Goal: Transaction & Acquisition: Book appointment/travel/reservation

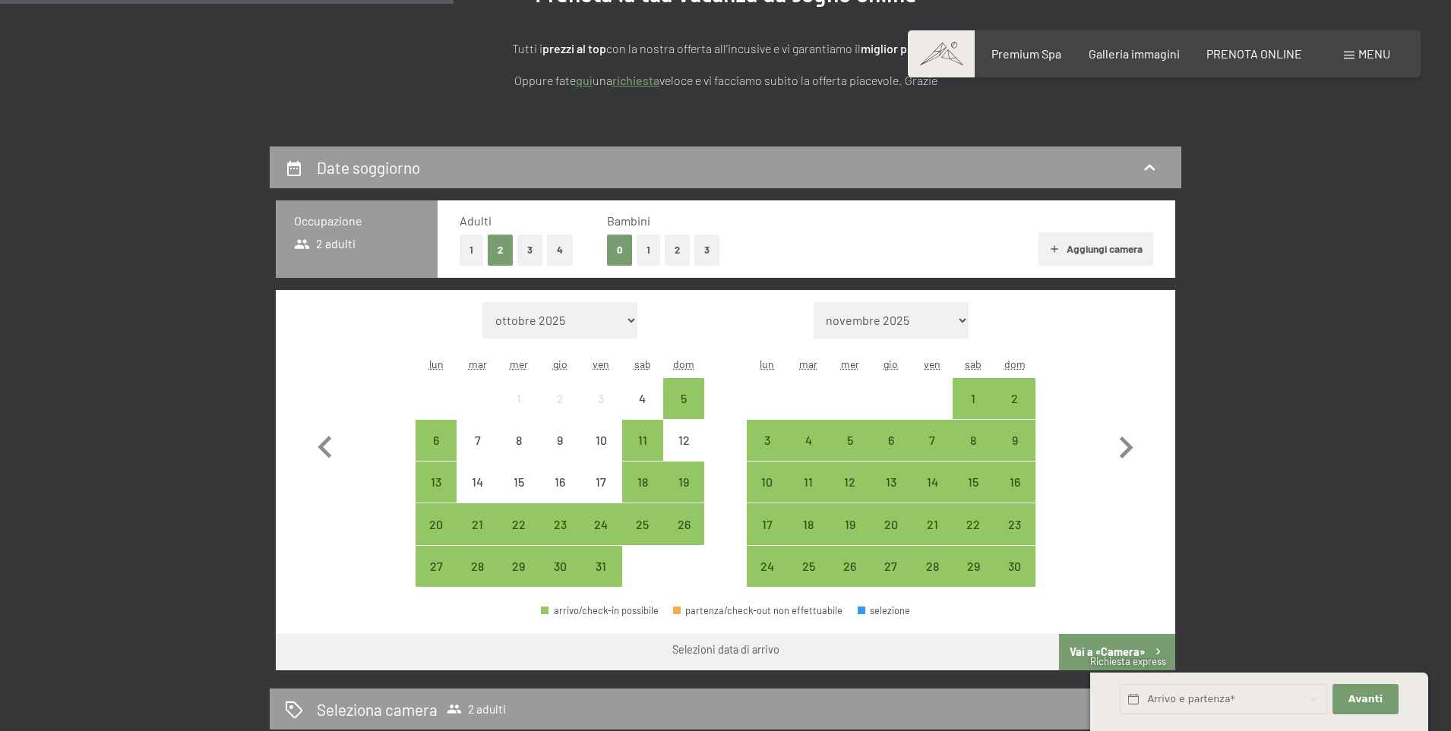
click at [935, 321] on select "novembre 2025 dicembre 2025 gennaio 2026 febbraio 2026 marzo 2026 aprile 2026 […" at bounding box center [891, 320] width 156 height 36
select select "[DATE]"
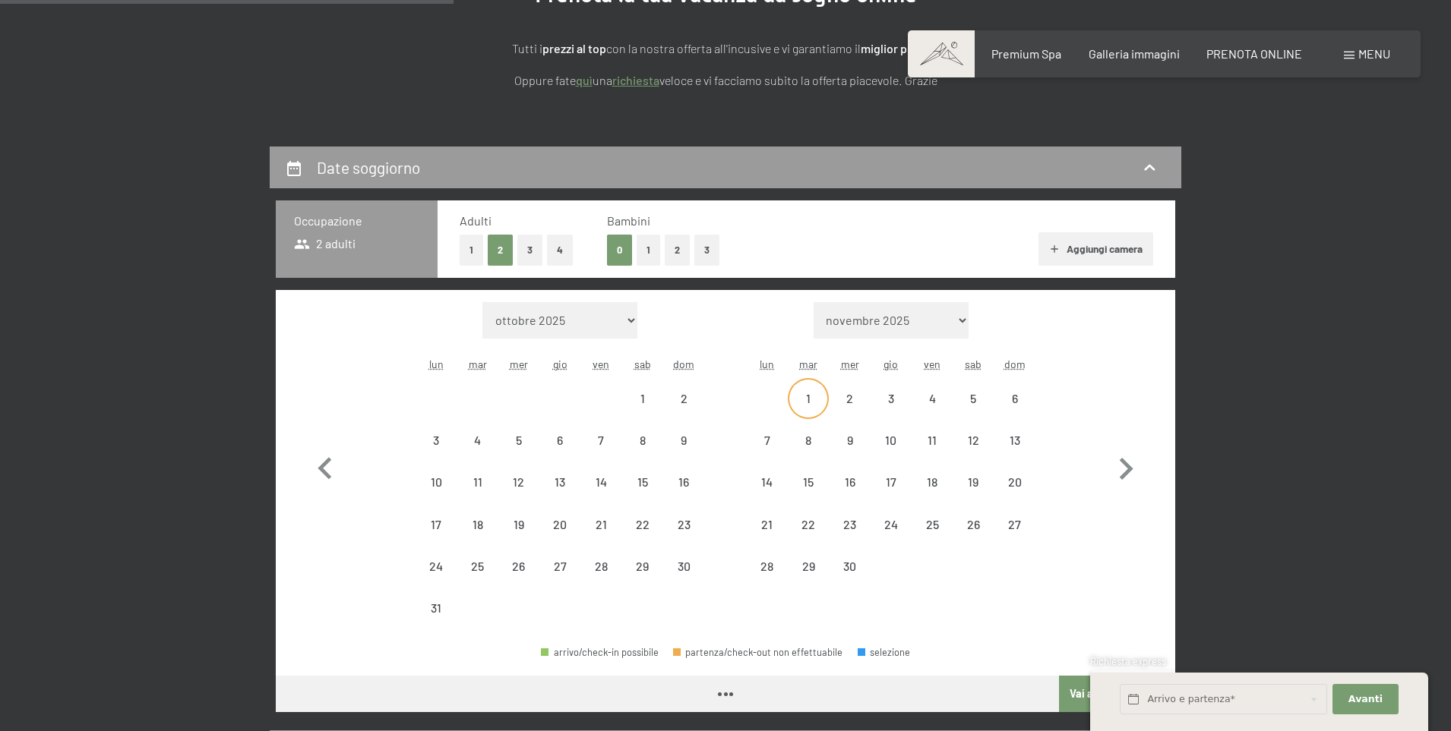
click at [809, 401] on div "1" at bounding box center [808, 412] width 38 height 38
select select "[DATE]"
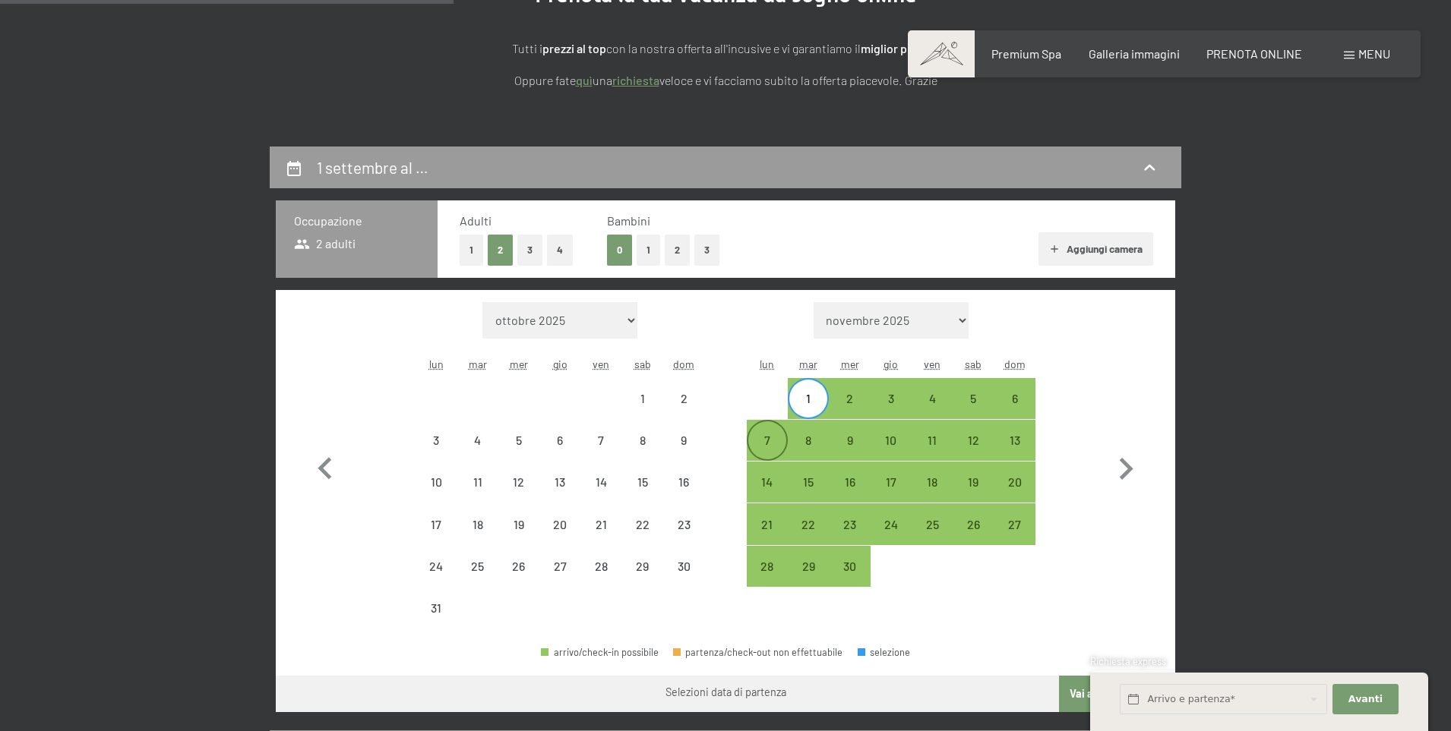
click at [772, 444] on div "7" at bounding box center [767, 453] width 38 height 38
select select "[DATE]"
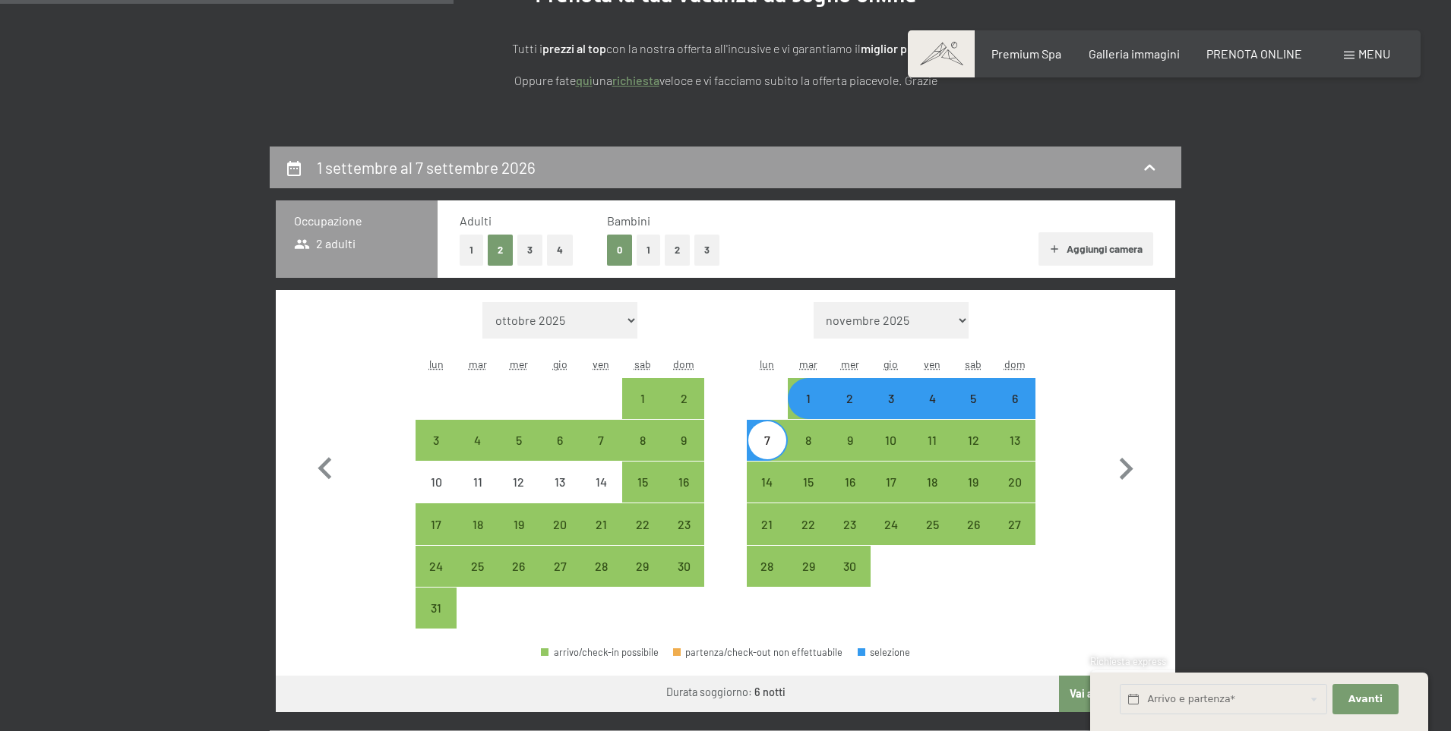
click at [815, 406] on div "1" at bounding box center [808, 412] width 38 height 38
select select "[DATE]"
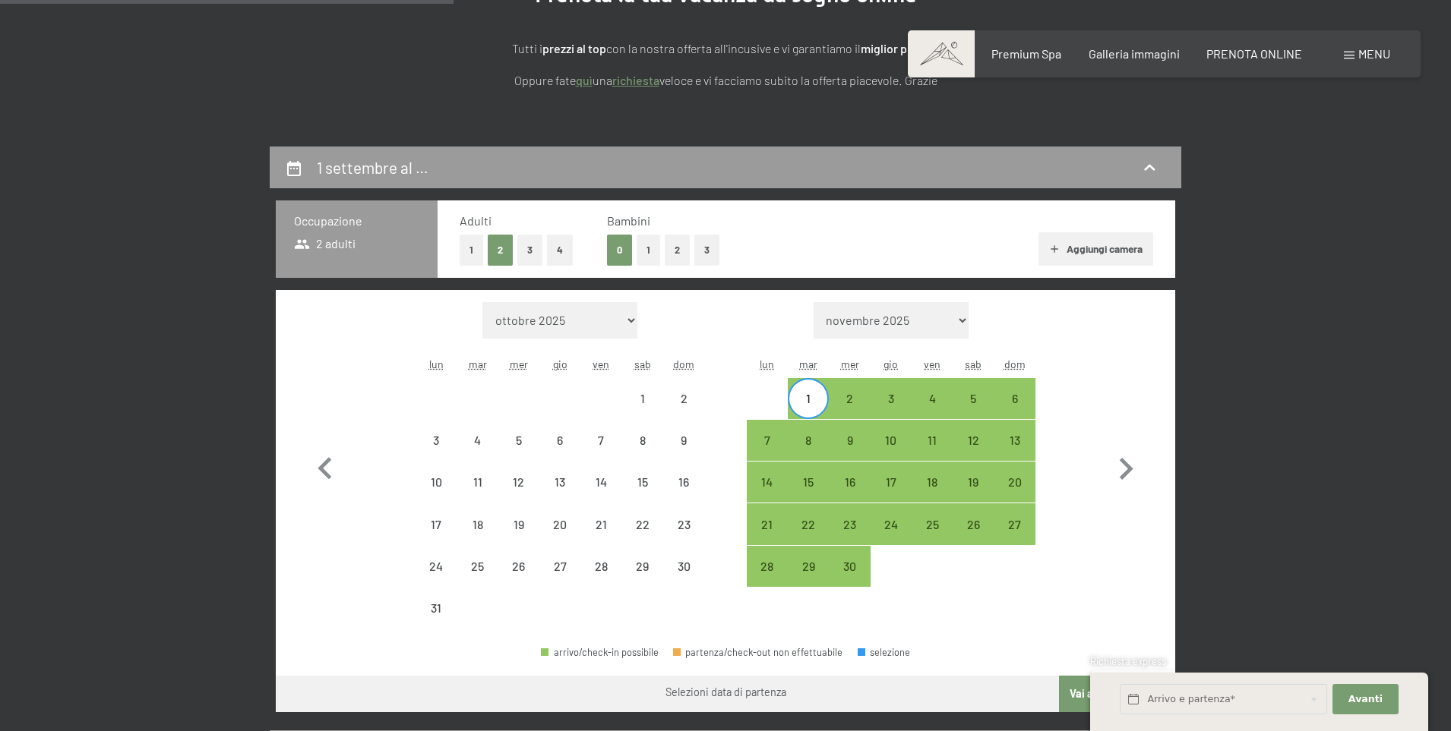
click at [815, 406] on div "1" at bounding box center [808, 412] width 38 height 38
select select "[DATE]"
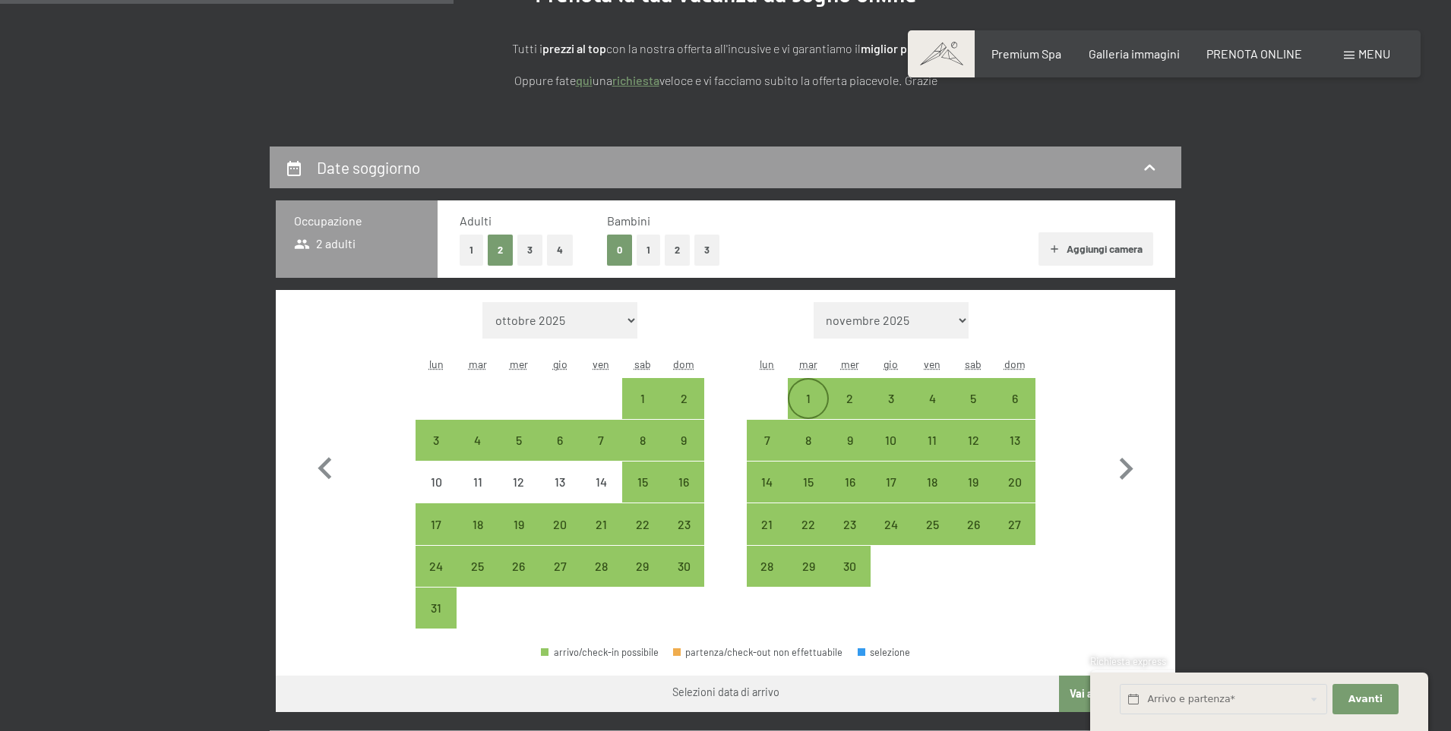
click at [815, 406] on div "1" at bounding box center [808, 412] width 38 height 38
select select "[DATE]"
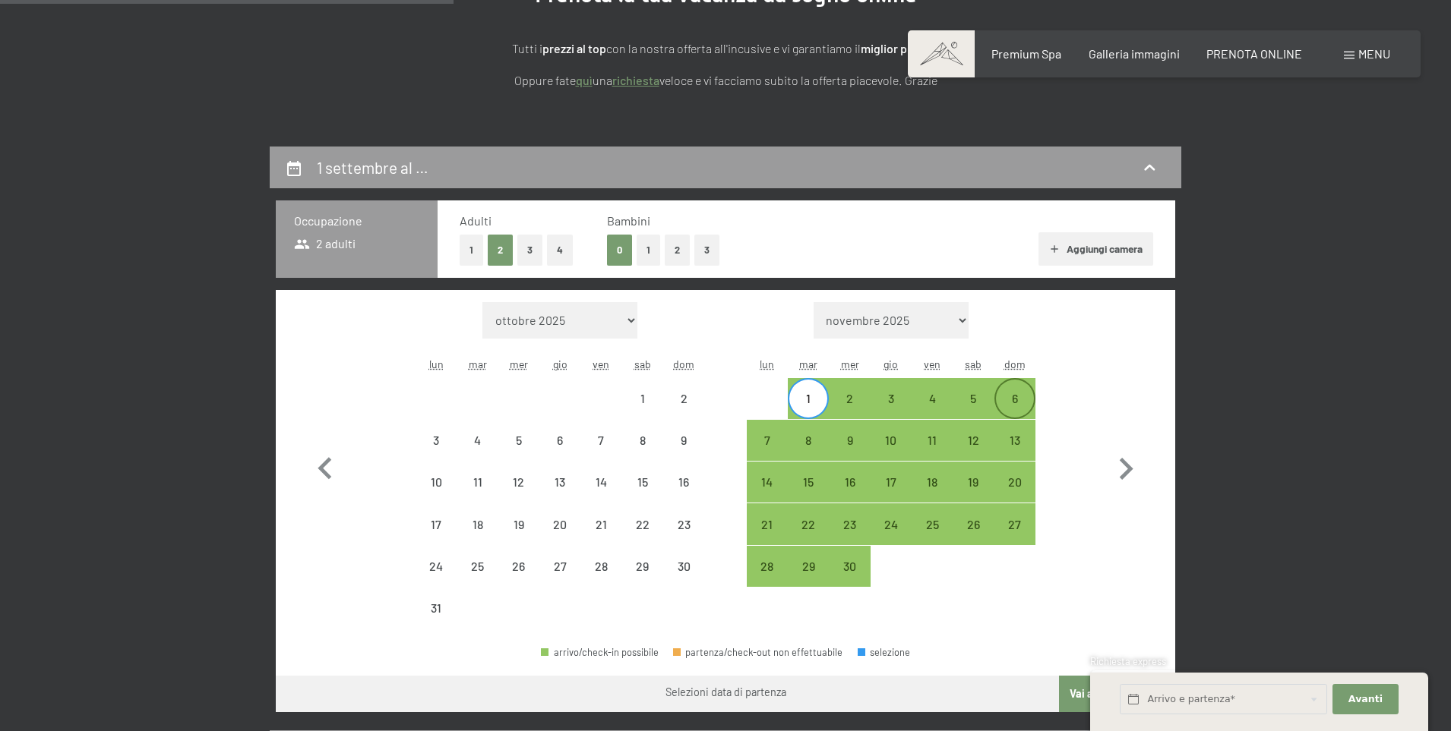
click at [1012, 400] on div "6" at bounding box center [1015, 412] width 38 height 38
select select "[DATE]"
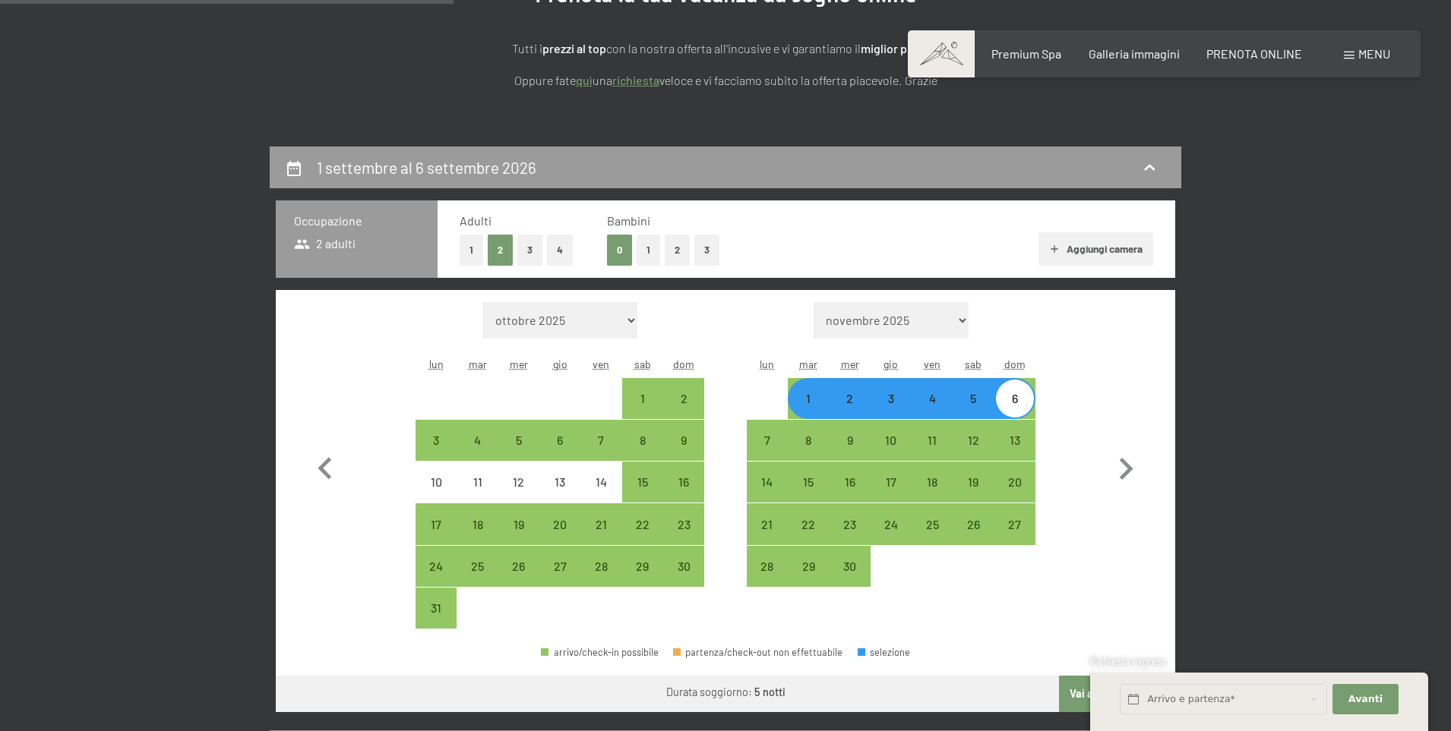
click at [681, 261] on button "2" at bounding box center [677, 250] width 25 height 31
select select "[DATE]"
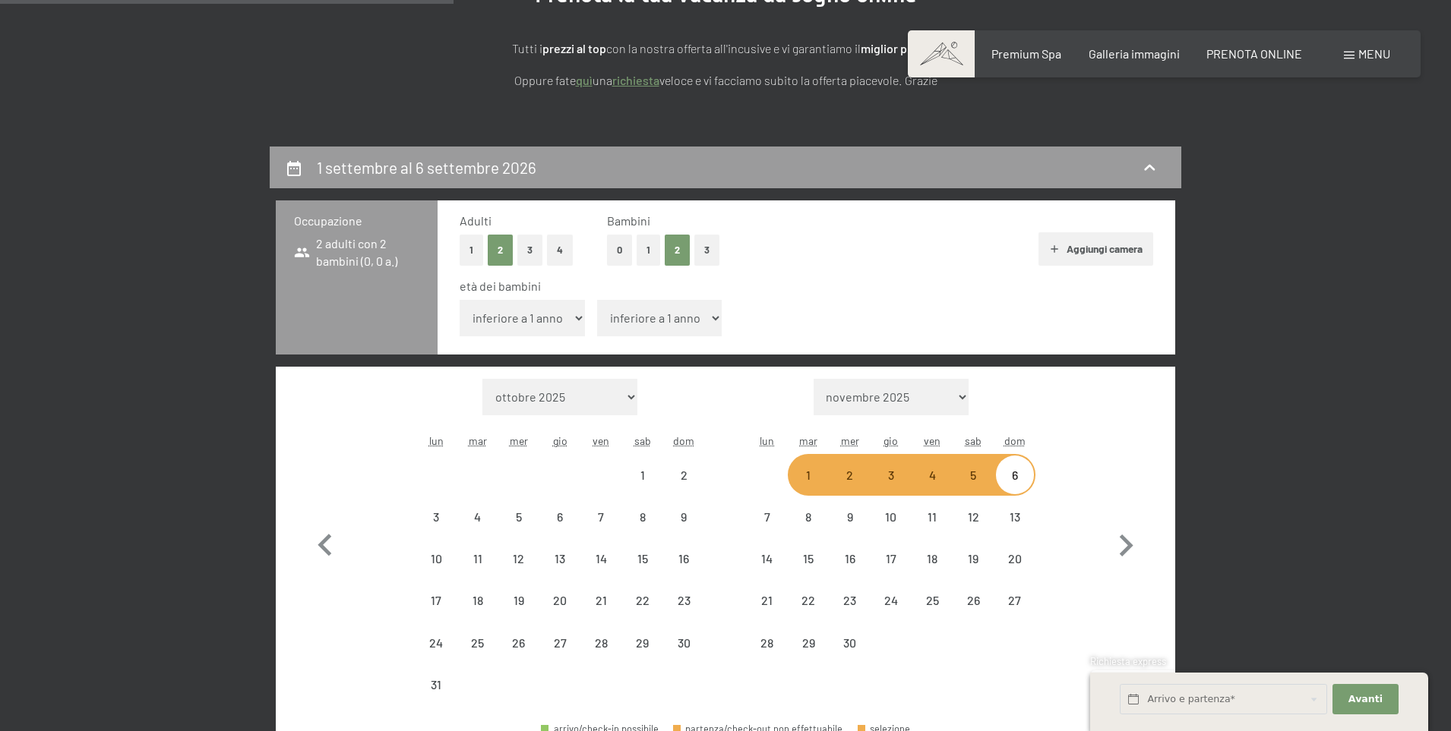
select select "[DATE]"
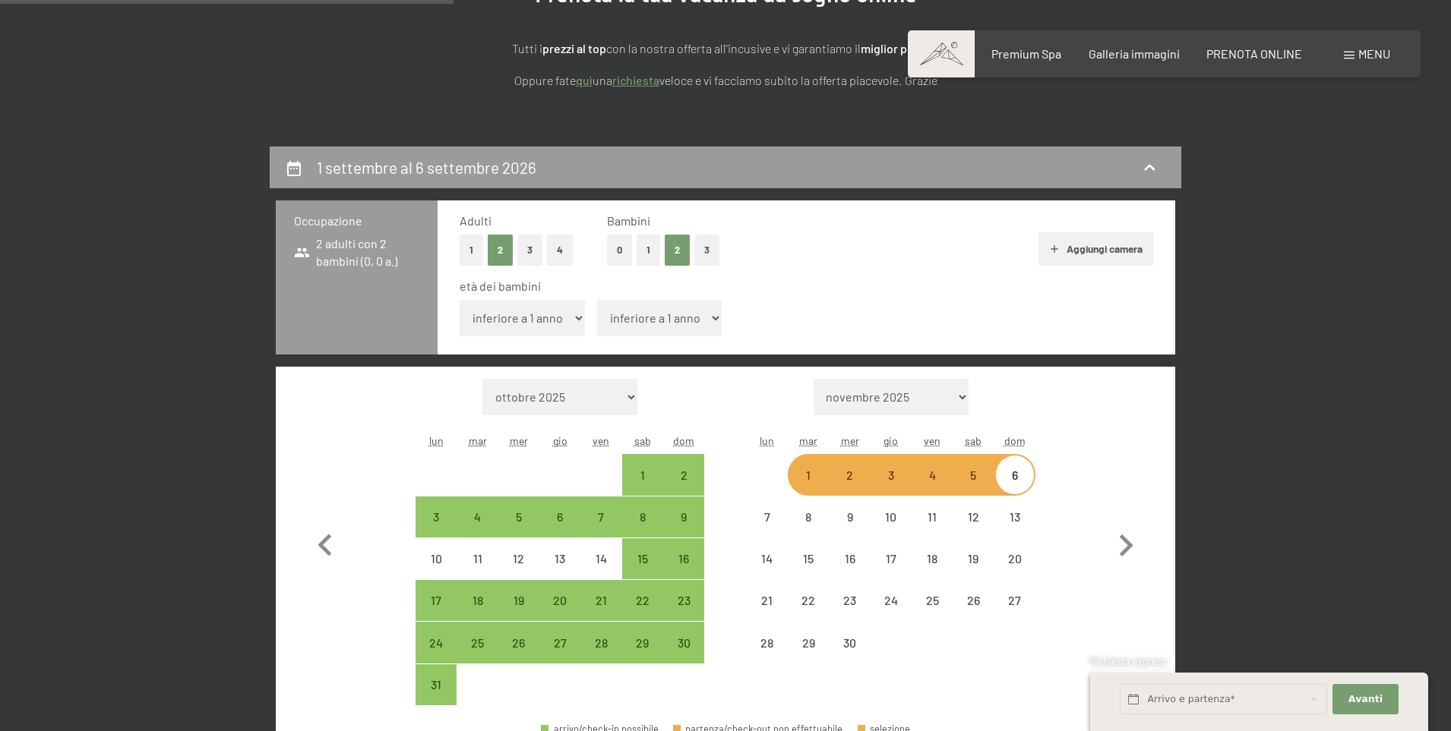
select select "[DATE]"
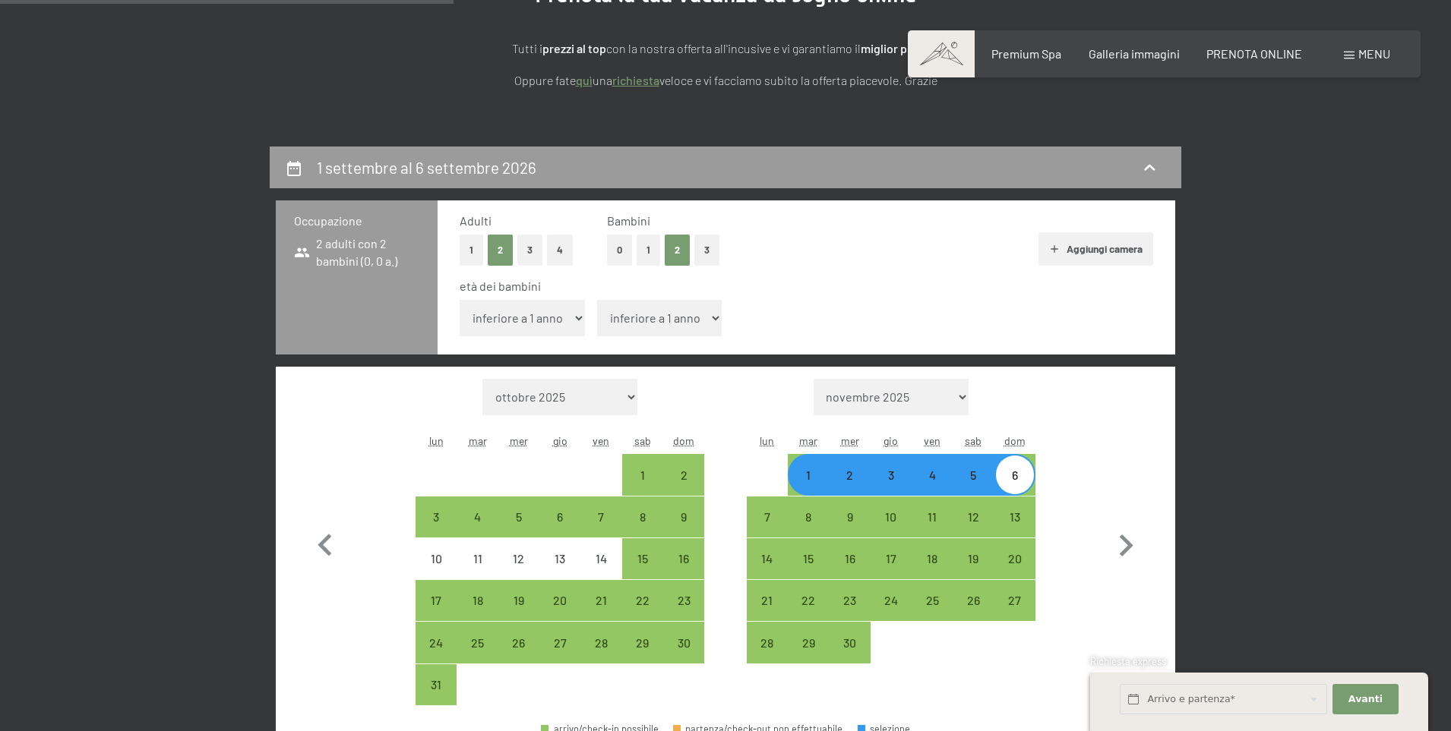
click at [566, 334] on select "inferiore a 1 anno 1 anno 2 anni 3 anni 4 anni 5 anni 6 anni 7 anni 8 anni 9 an…" at bounding box center [522, 318] width 125 height 36
select select "10"
click at [460, 300] on select "inferiore a 1 anno 1 anno 2 anni 3 anni 4 anni 5 anni 6 anni 7 anni 8 anni 9 an…" at bounding box center [522, 318] width 125 height 36
select select "[DATE]"
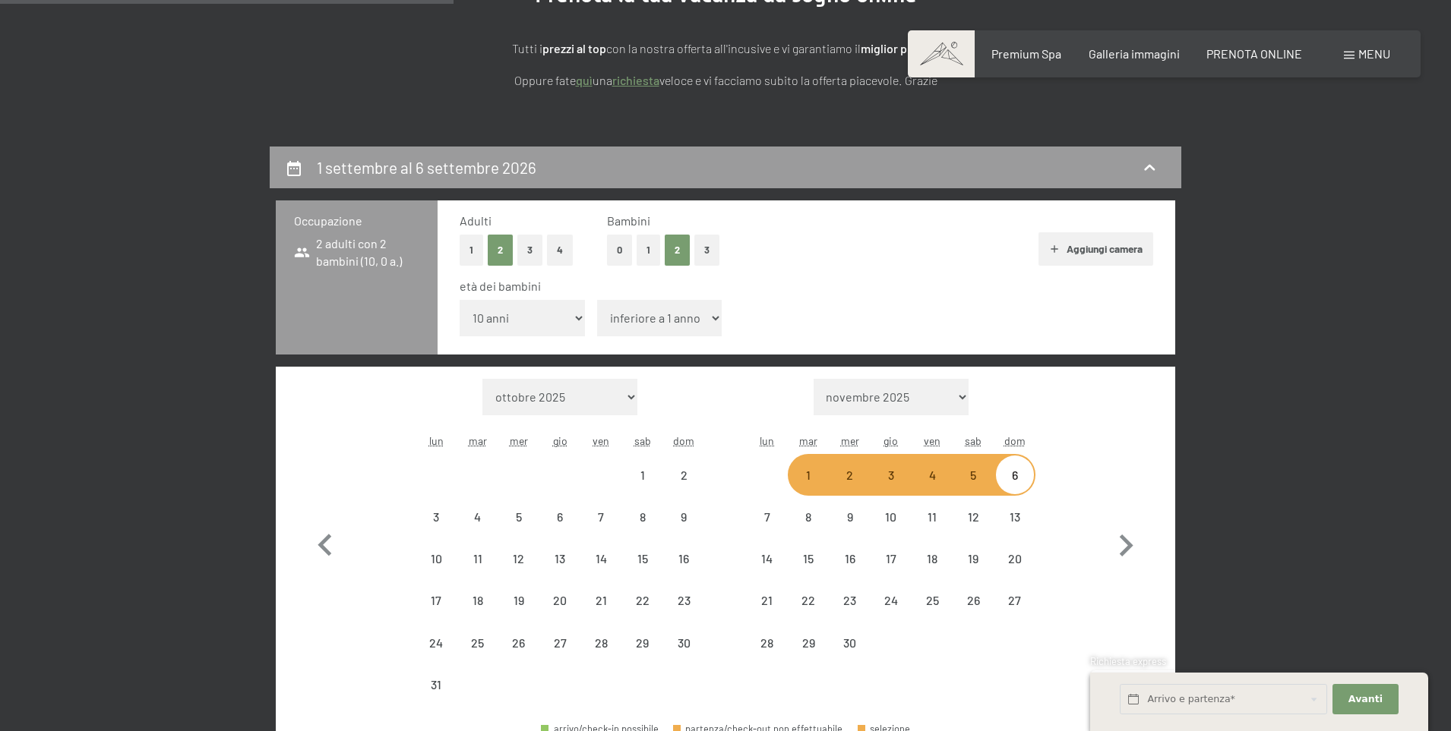
click at [565, 321] on select "inferiore a 1 anno 1 anno 2 anni 3 anni 4 anni 5 anni 6 anni 7 anni 8 anni 9 an…" at bounding box center [522, 318] width 125 height 36
select select "[DATE]"
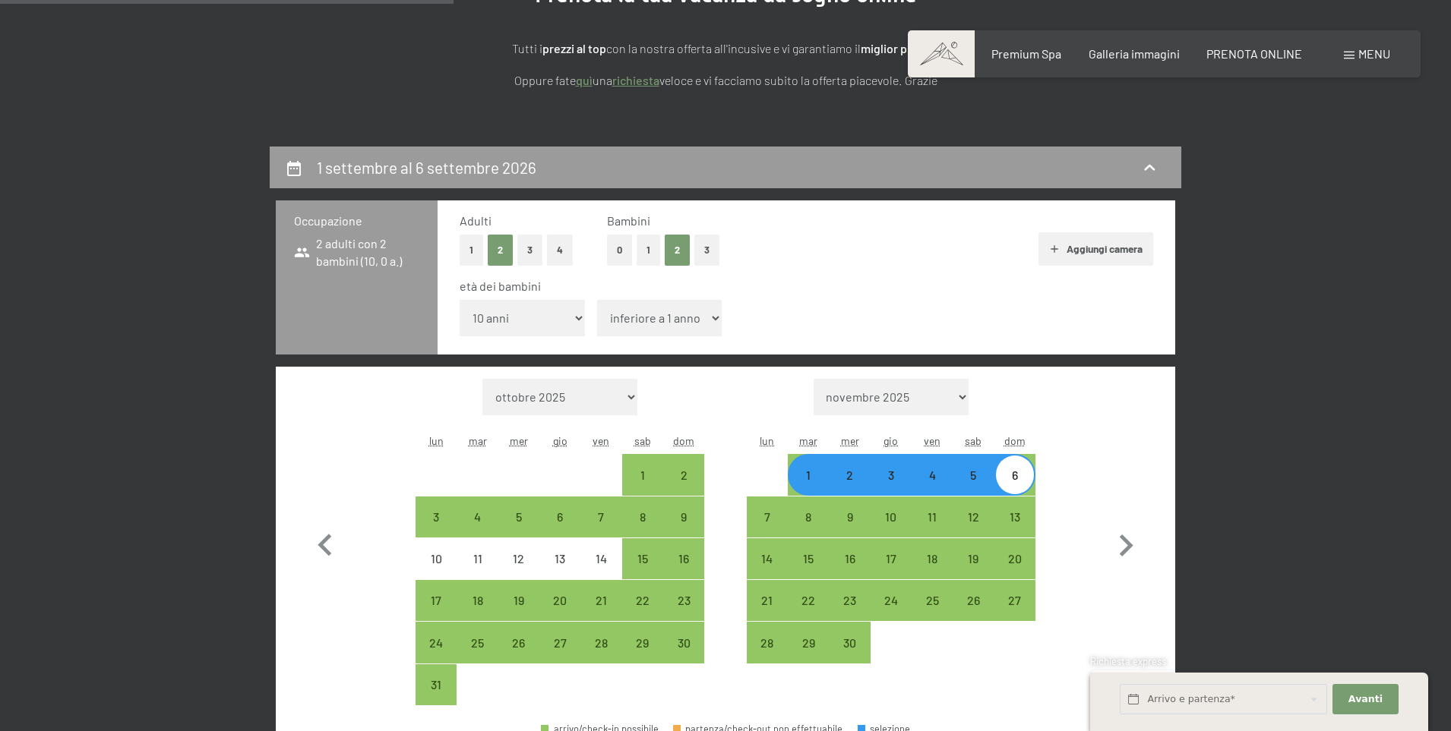
select select "11"
click at [460, 300] on select "inferiore a 1 anno 1 anno 2 anni 3 anni 4 anni 5 anni 6 anni 7 anni 8 anni 9 an…" at bounding box center [522, 318] width 125 height 36
select select "[DATE]"
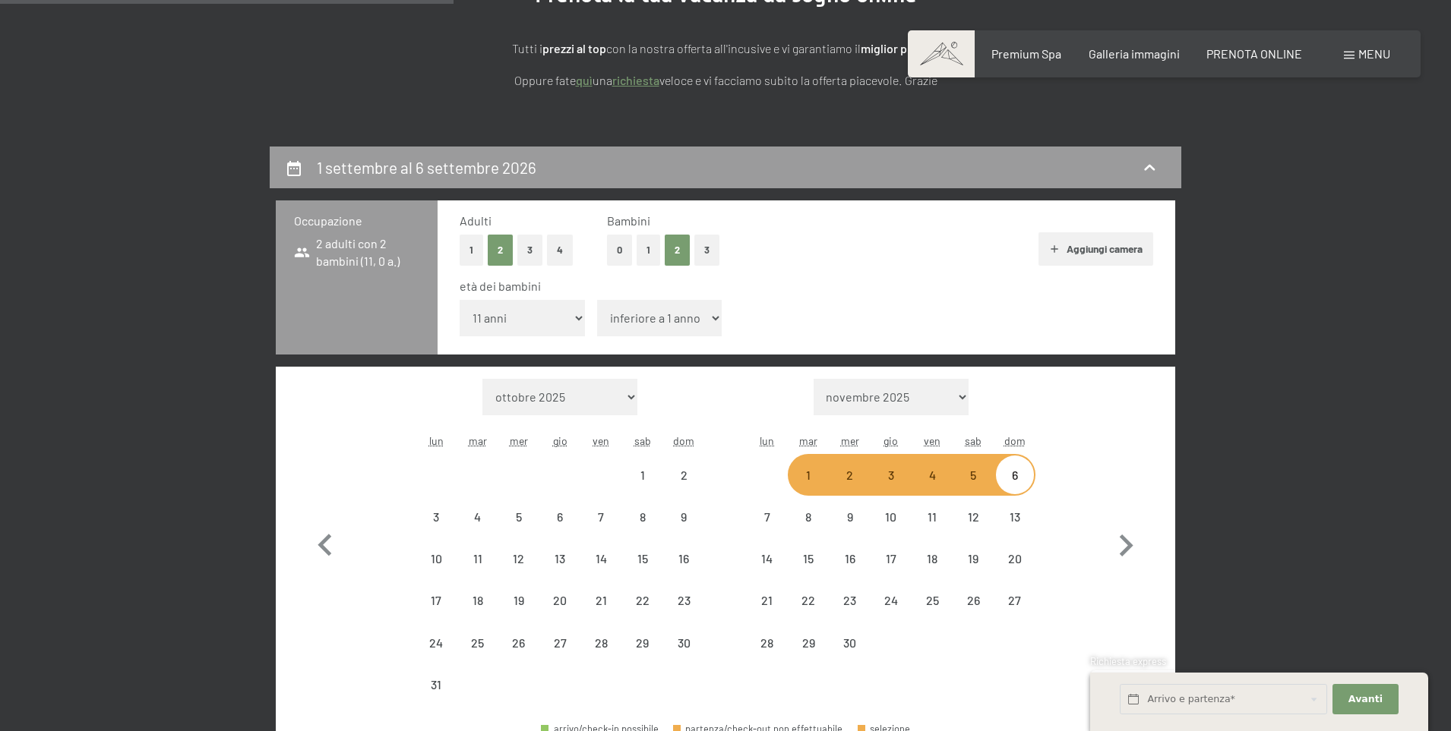
click at [656, 324] on select "inferiore a 1 anno 1 anno 2 anni 3 anni 4 anni 5 anni 6 anni 7 anni 8 anni 9 an…" at bounding box center [659, 318] width 125 height 36
select select "[DATE]"
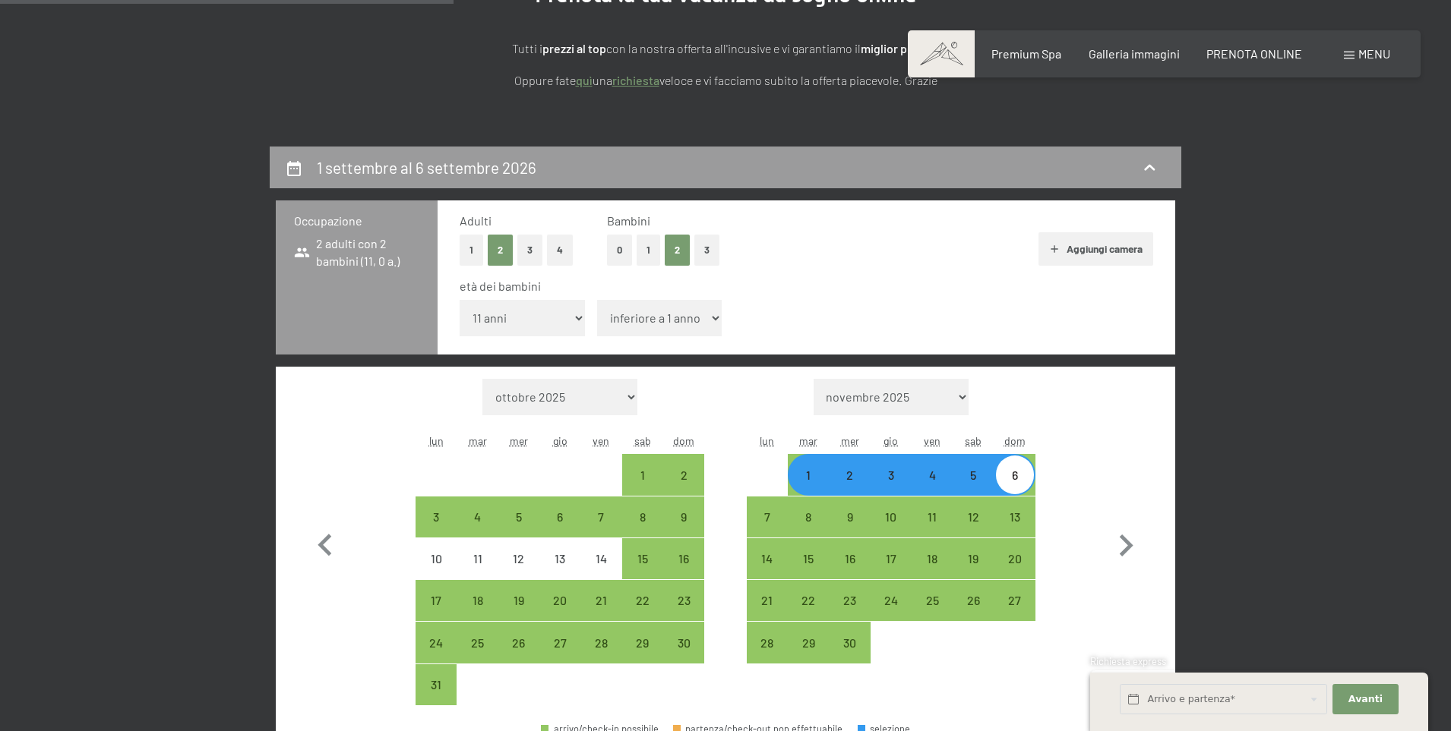
select select "3"
click at [597, 300] on select "inferiore a 1 anno 1 anno 2 anni 3 anni 4 anni 5 anni 6 anni 7 anni 8 anni 9 an…" at bounding box center [659, 318] width 125 height 36
select select "[DATE]"
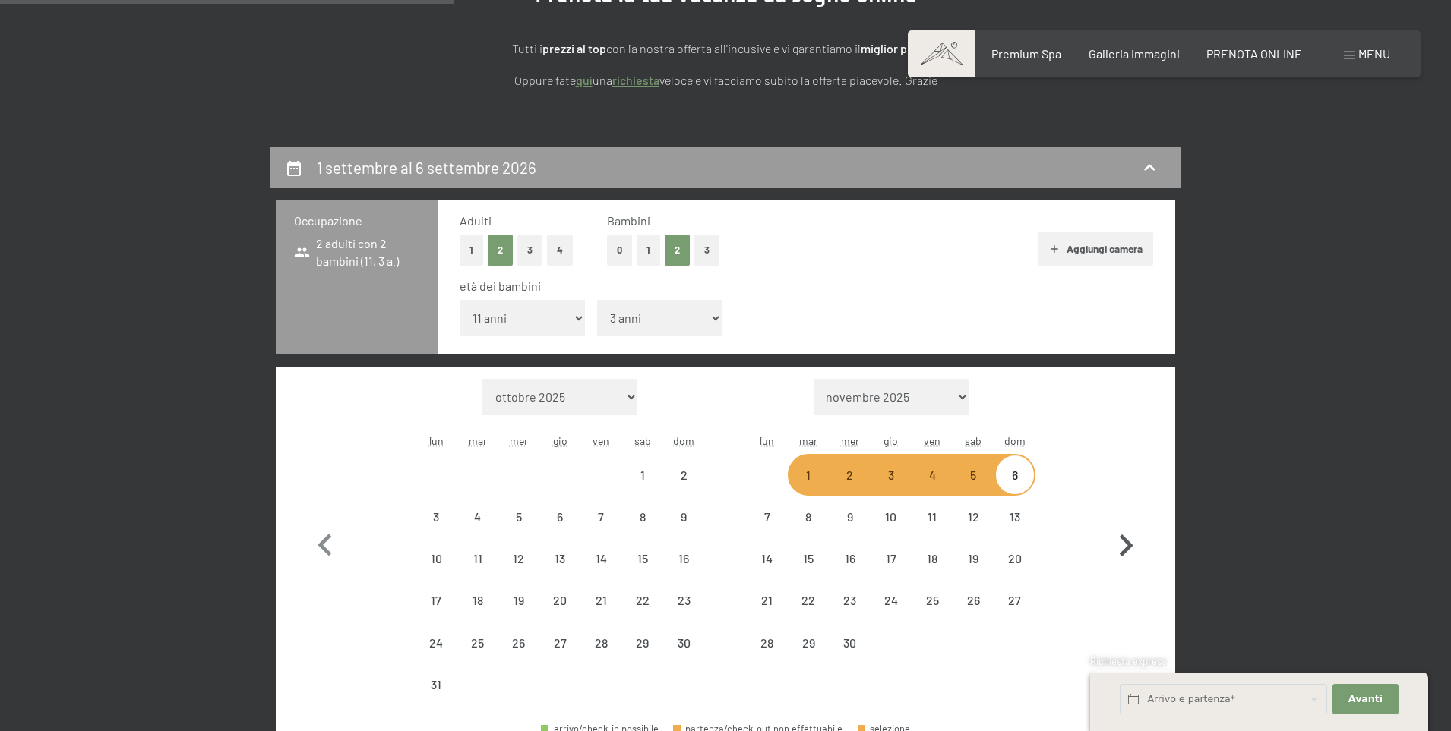
select select "[DATE]"
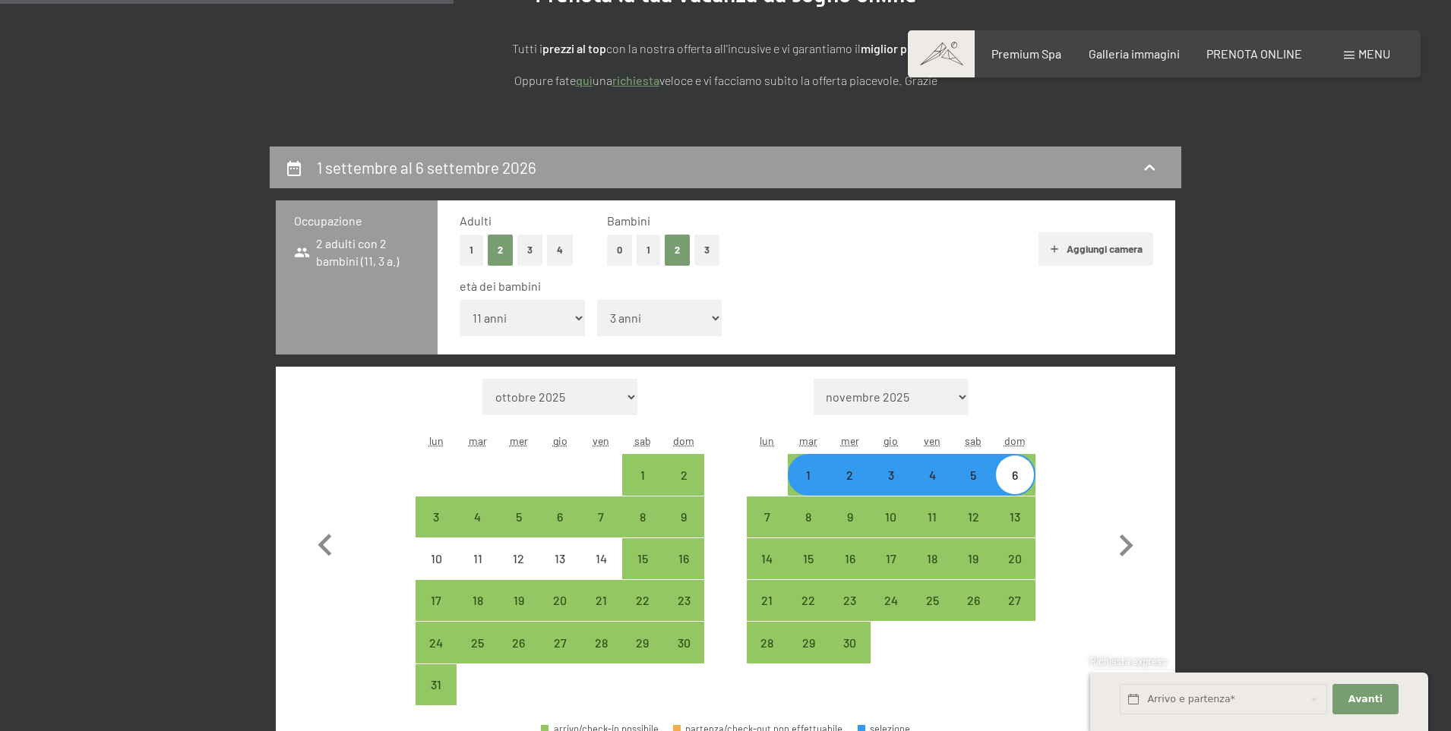
click at [1114, 256] on button "Aggiungi camera" at bounding box center [1095, 248] width 115 height 33
select select "[DATE]"
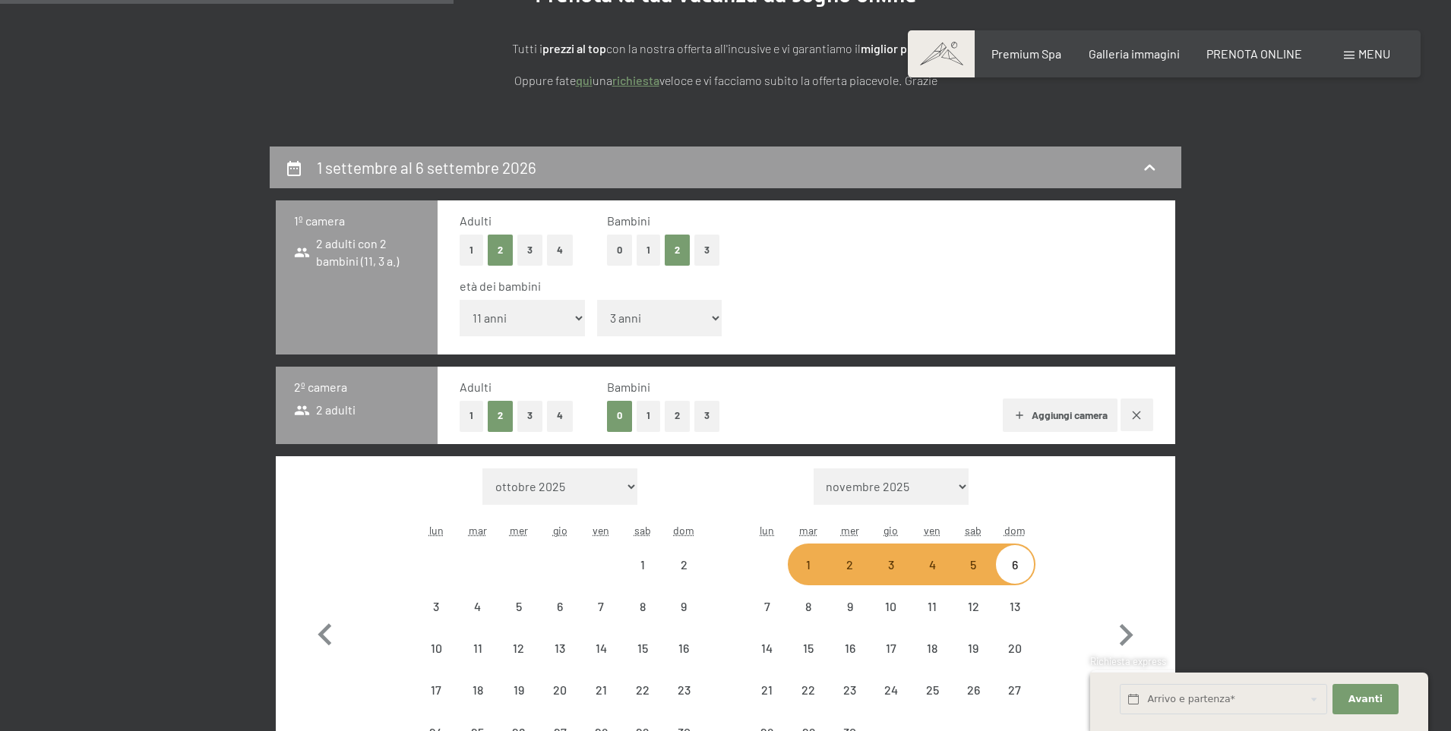
select select "[DATE]"
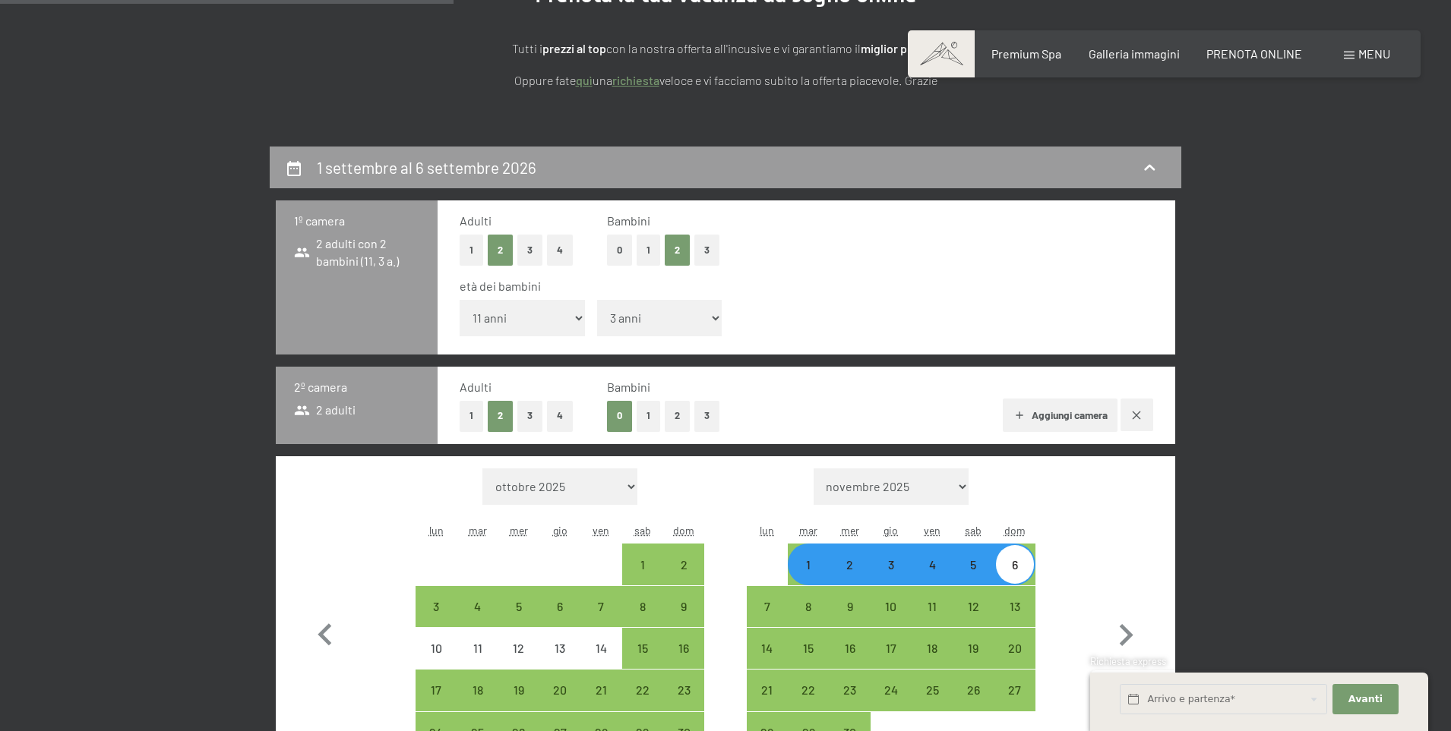
click at [1148, 417] on button "button" at bounding box center [1136, 415] width 33 height 33
select select "[DATE]"
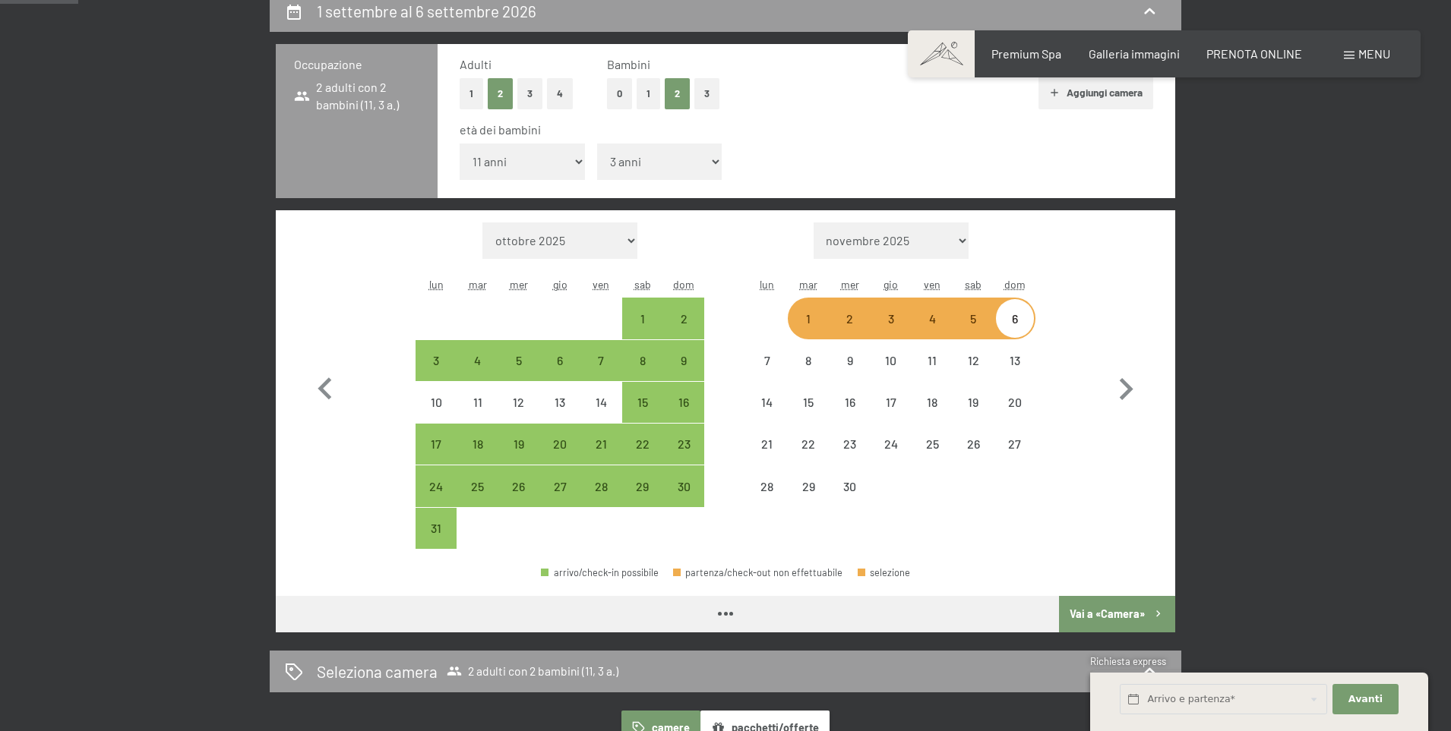
scroll to position [608, 0]
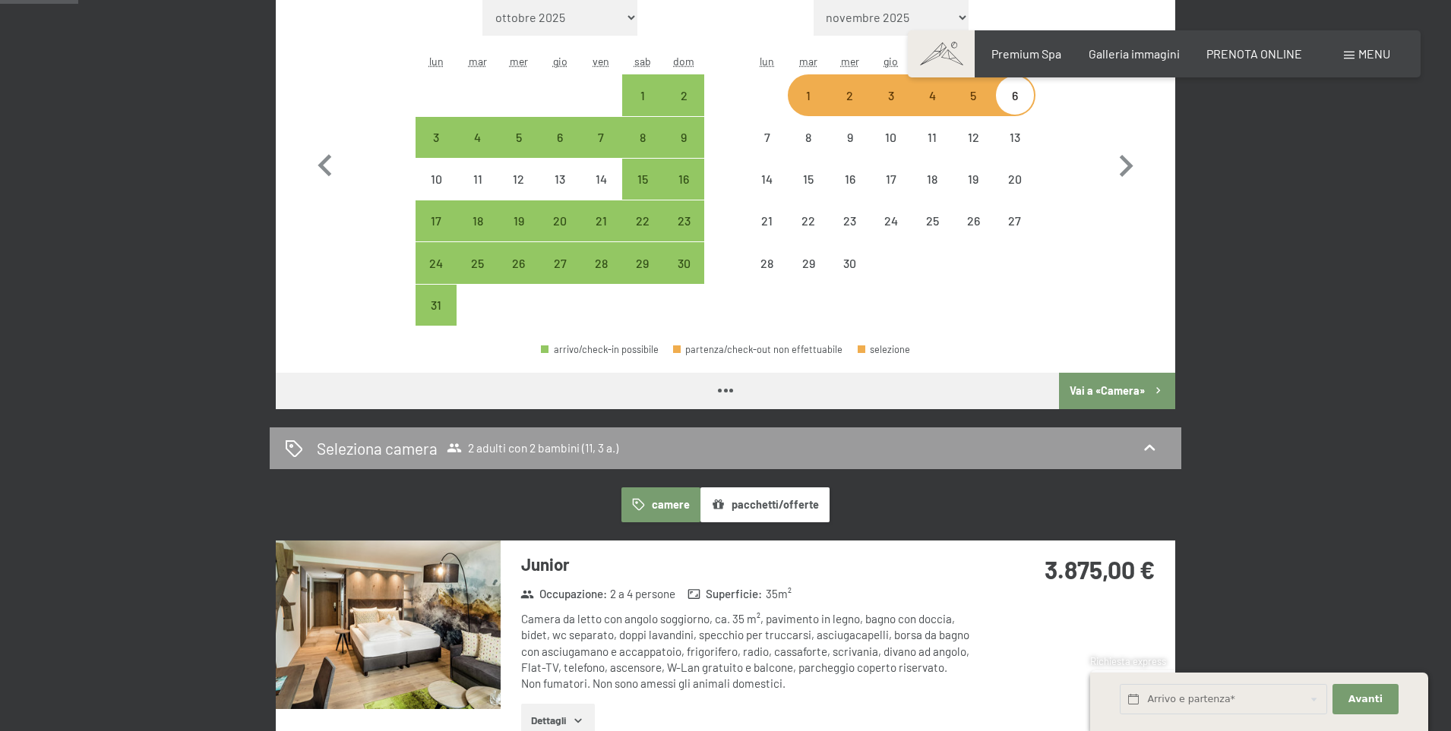
select select "[DATE]"
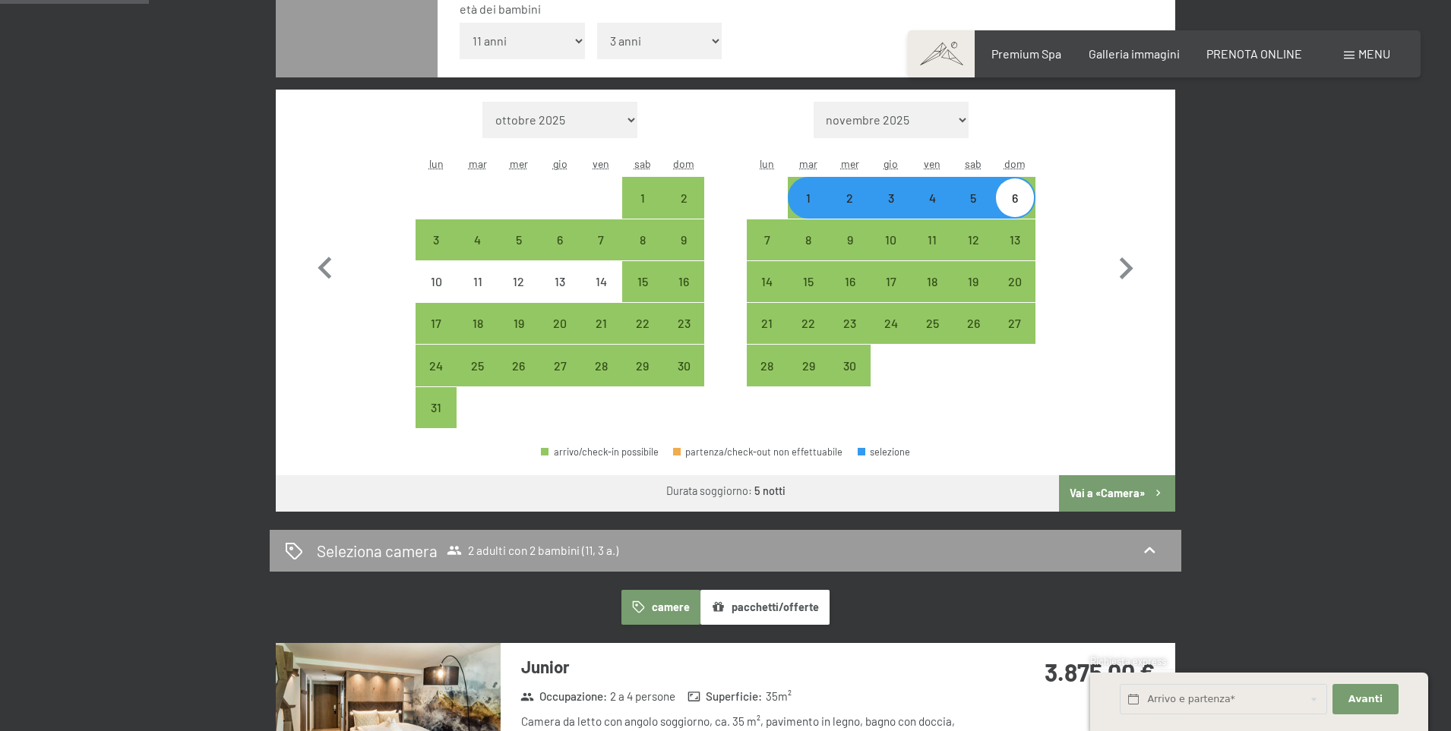
scroll to position [506, 0]
